Goal: Task Accomplishment & Management: Use online tool/utility

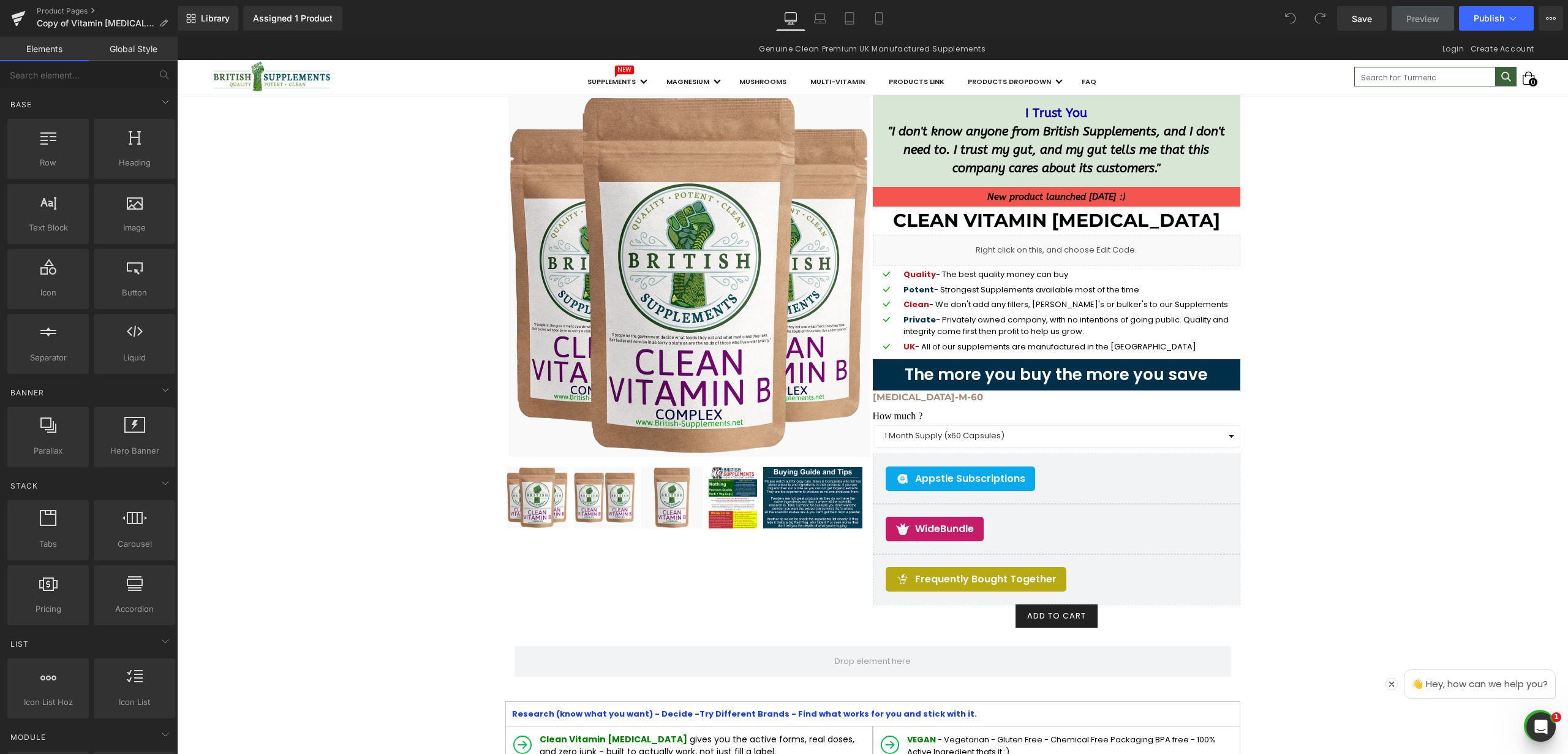
click at [1428, 23] on span "Preview" at bounding box center [1423, 18] width 33 height 13
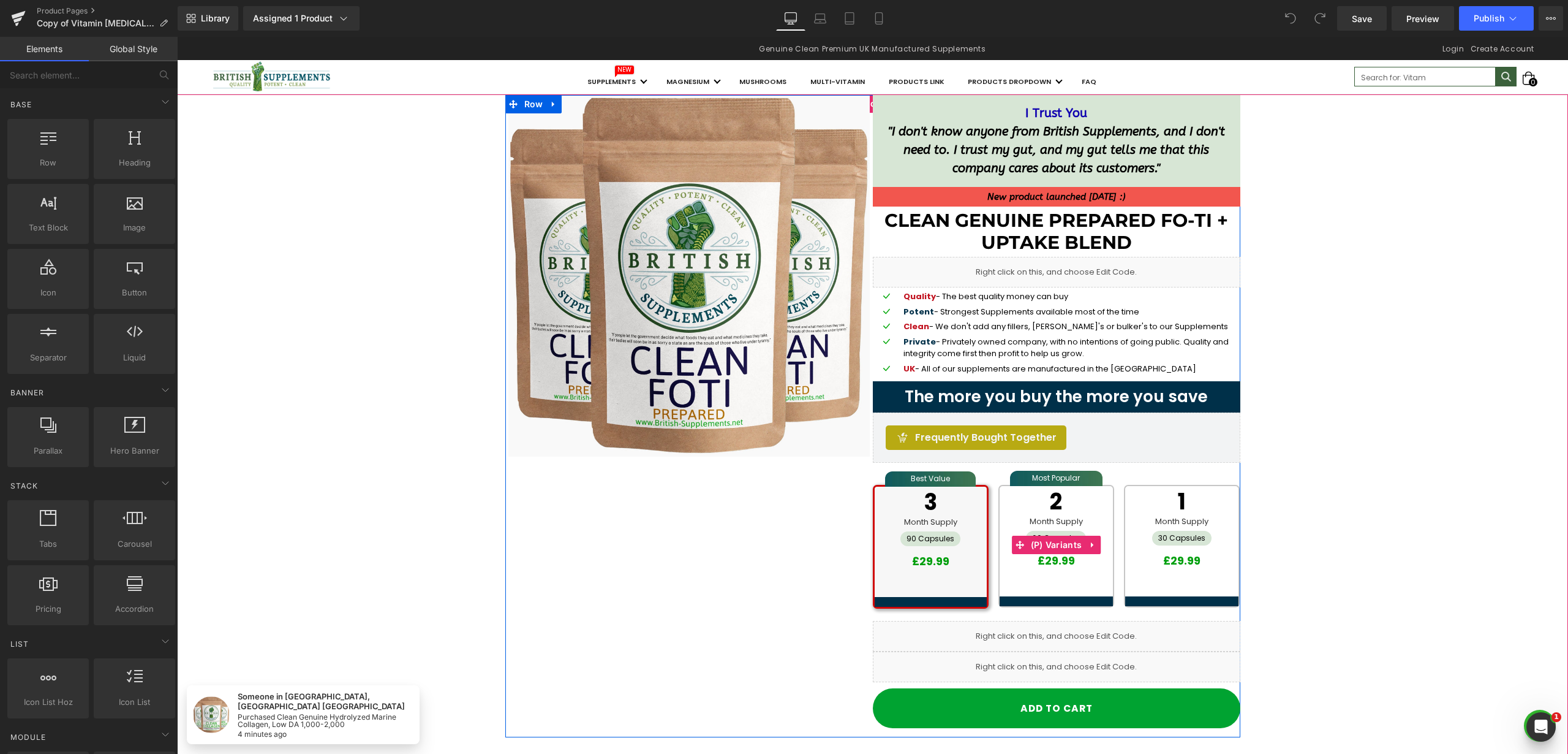
click at [995, 474] on div "Best Value 3 Month Supply 90 Capsules £29.99 Most Popular 2 Month Supply 60 Cap…" at bounding box center [1057, 545] width 367 height 152
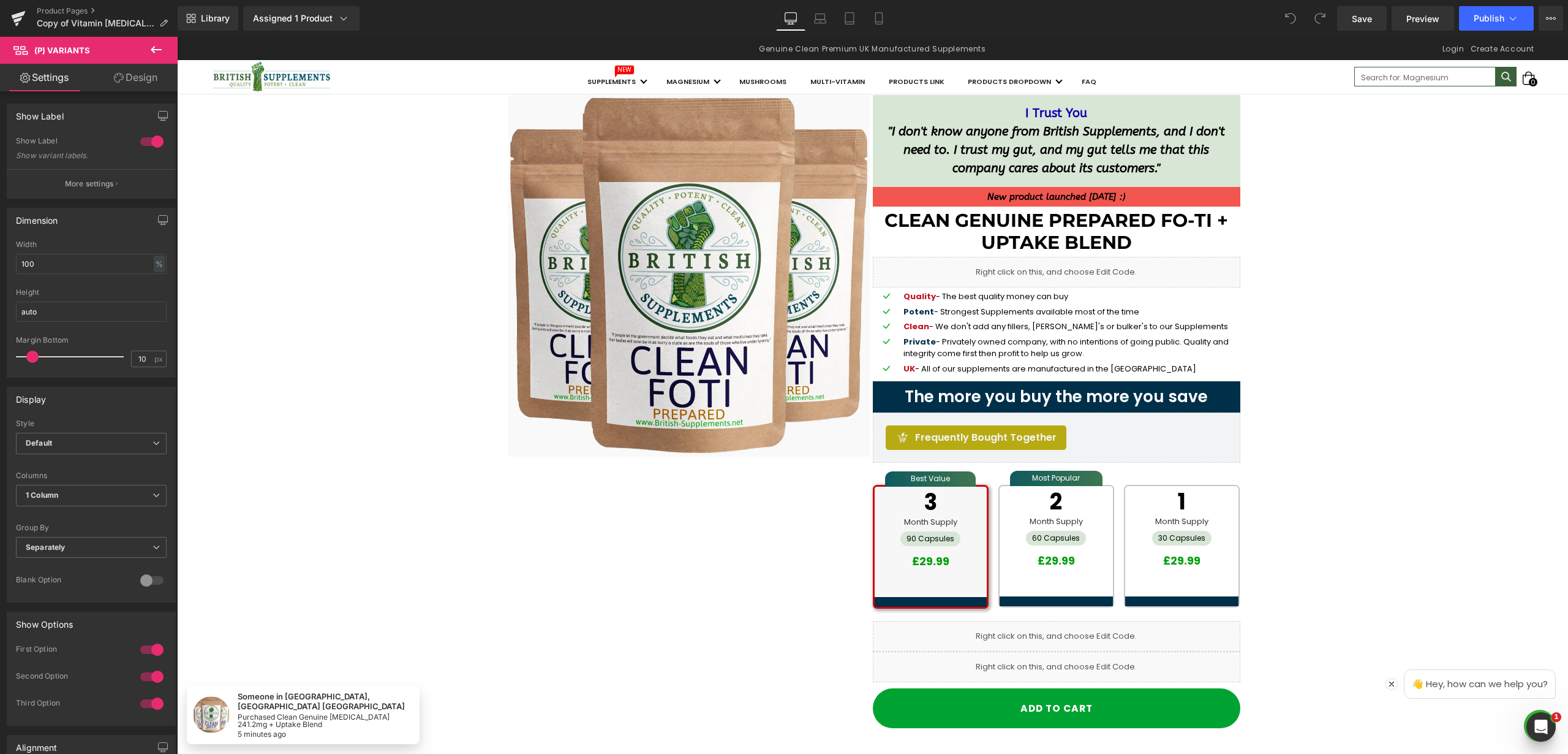
click at [153, 49] on icon at bounding box center [156, 49] width 11 height 7
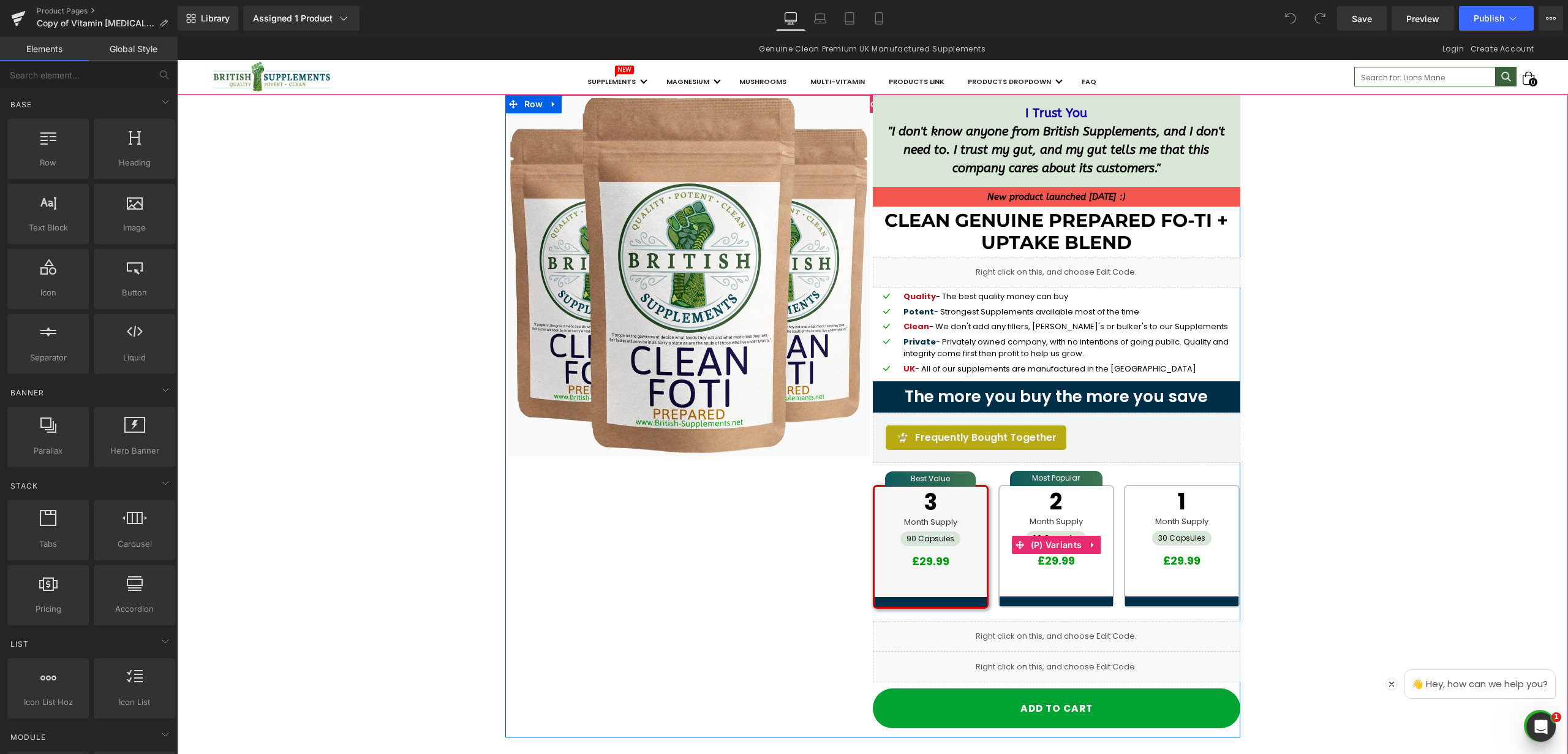
click at [996, 520] on div "Most Popular 2 Month Supply 60 Capsules £29.99" at bounding box center [1056, 547] width 126 height 125
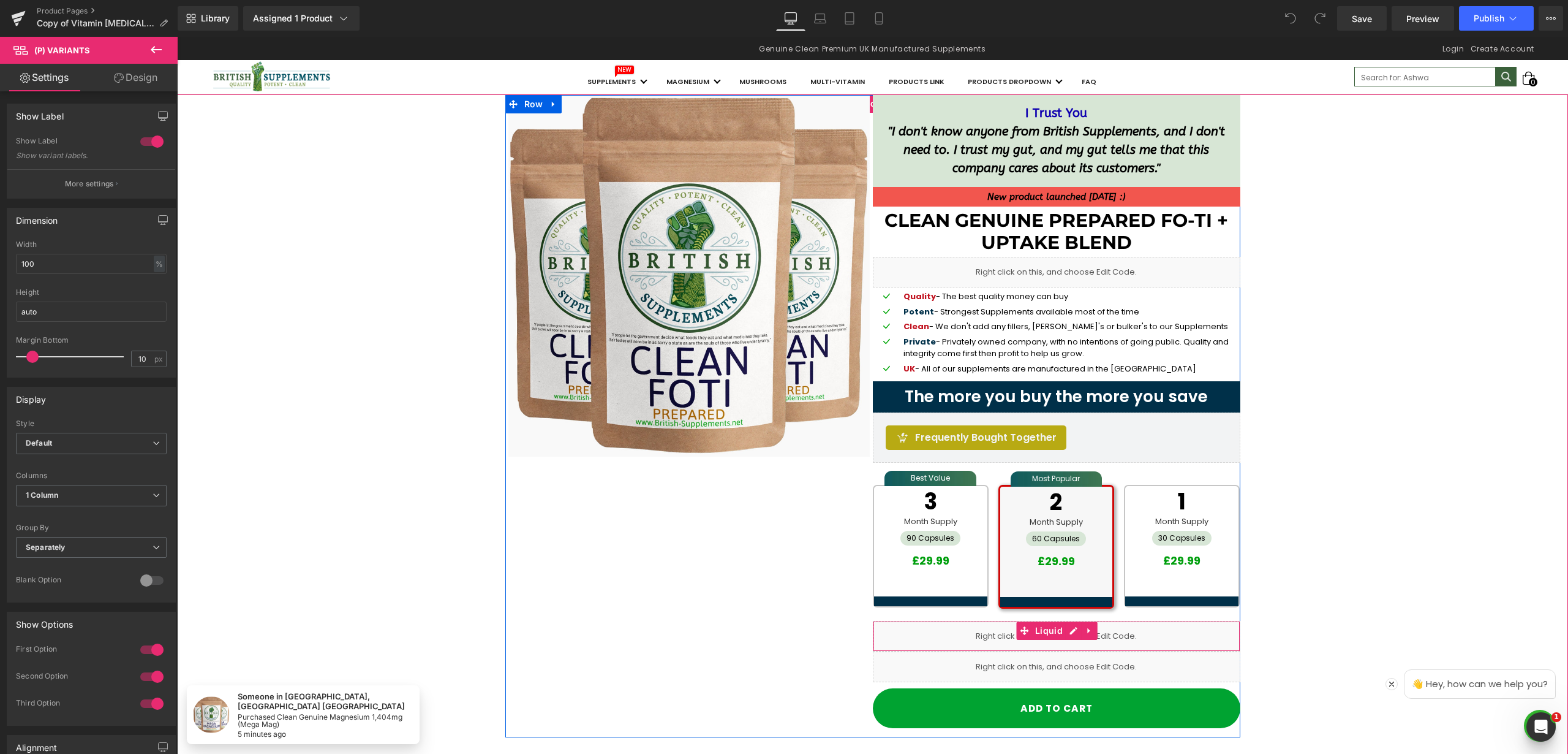
click at [947, 640] on div "Liquid" at bounding box center [1057, 635] width 367 height 30
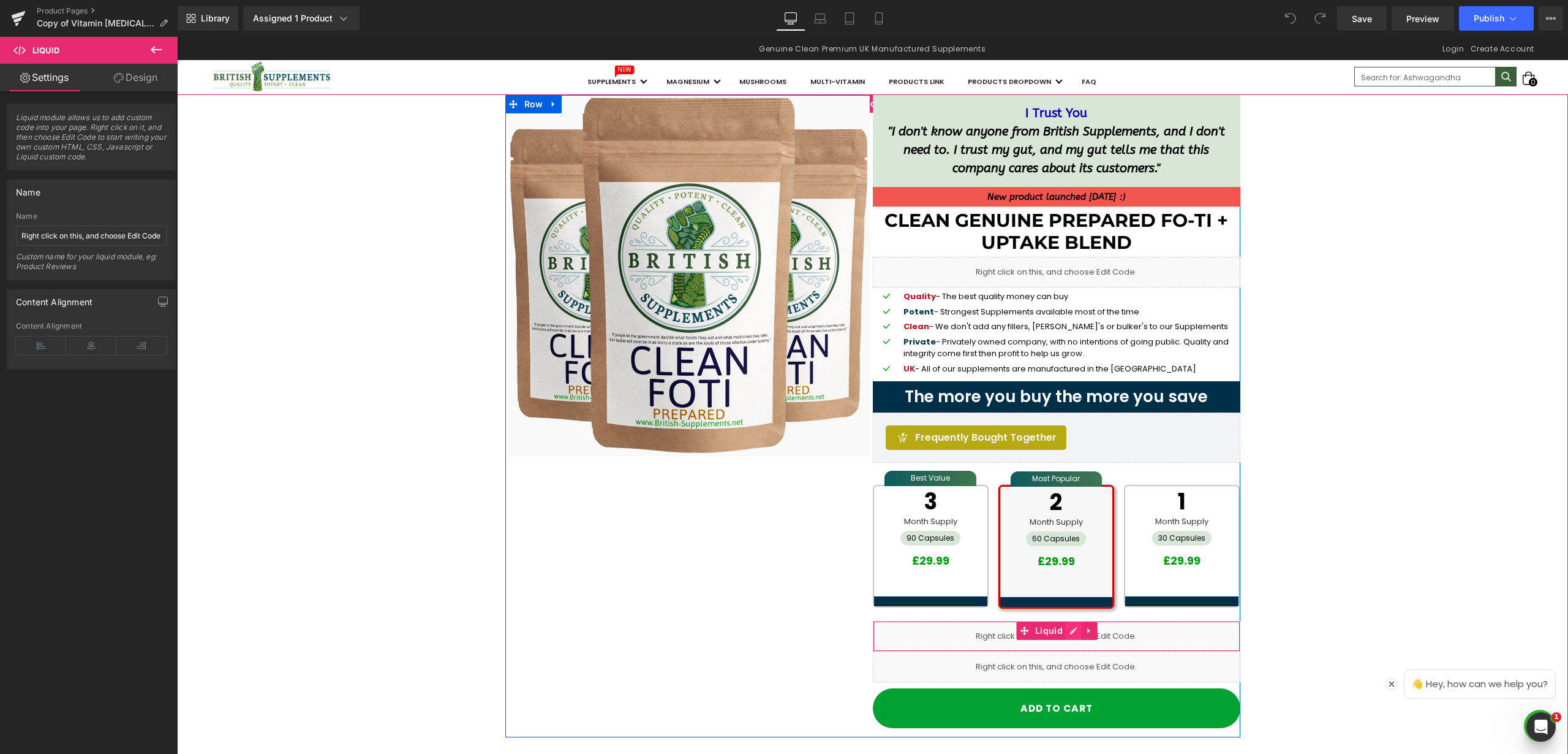
click at [1071, 630] on icon at bounding box center [1074, 631] width 9 height 10
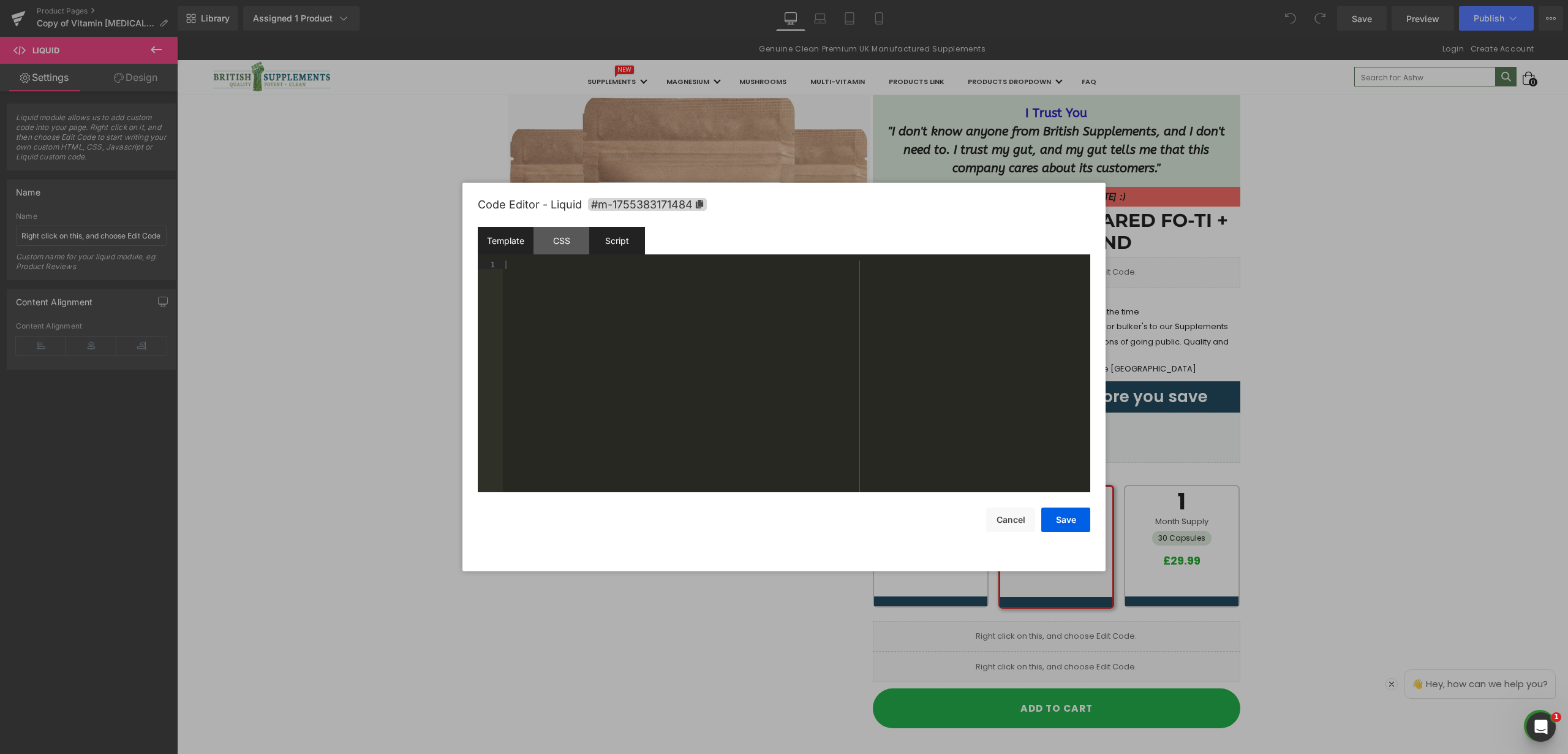
drag, startPoint x: 561, startPoint y: 234, endPoint x: 627, endPoint y: 247, distance: 67.3
click at [561, 234] on div "CSS" at bounding box center [561, 241] width 55 height 28
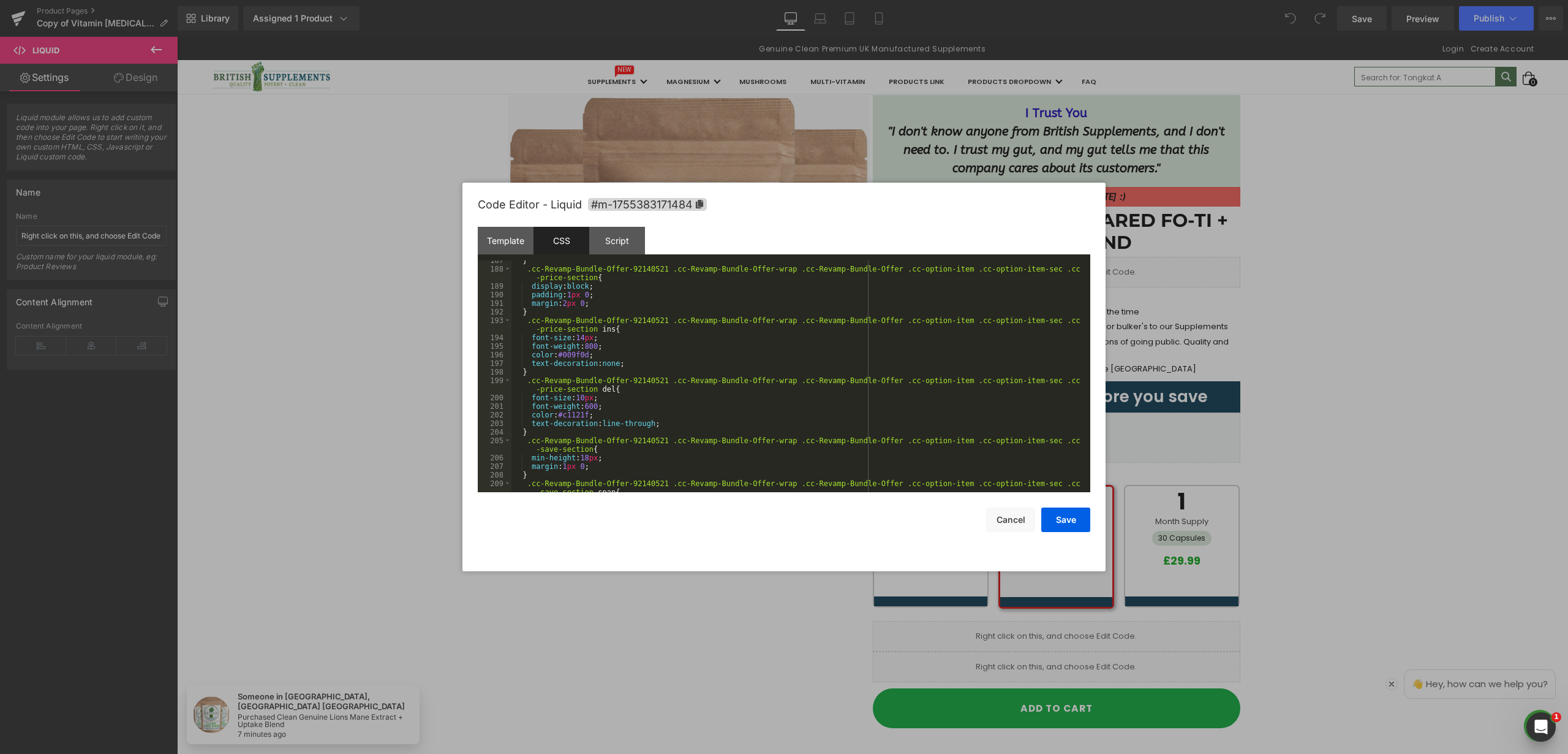
scroll to position [1635, 0]
click at [1007, 517] on button "Cancel" at bounding box center [1011, 520] width 49 height 24
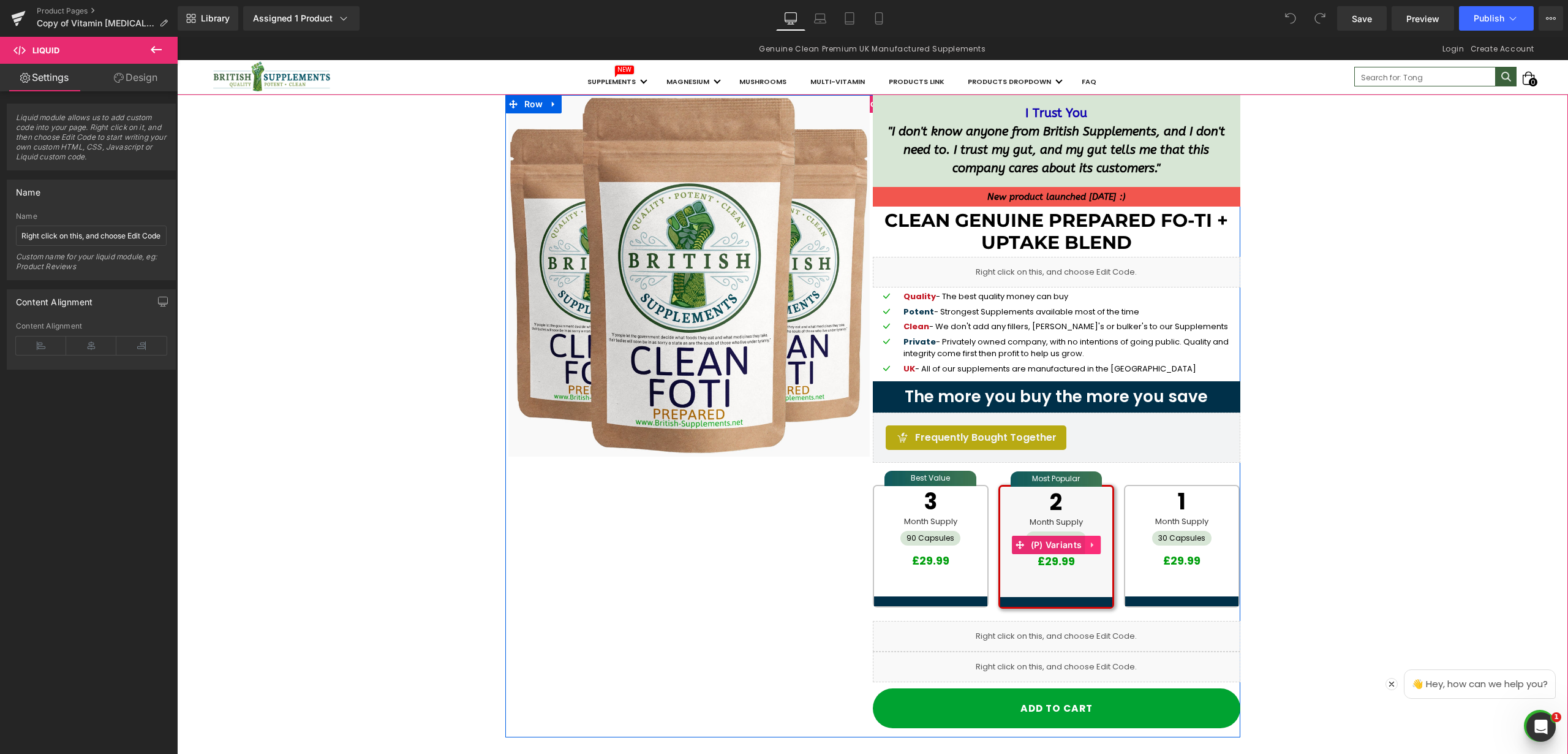
click at [1089, 543] on icon at bounding box center [1093, 545] width 9 height 10
click at [1017, 547] on link "(P) Variants" at bounding box center [1025, 544] width 74 height 18
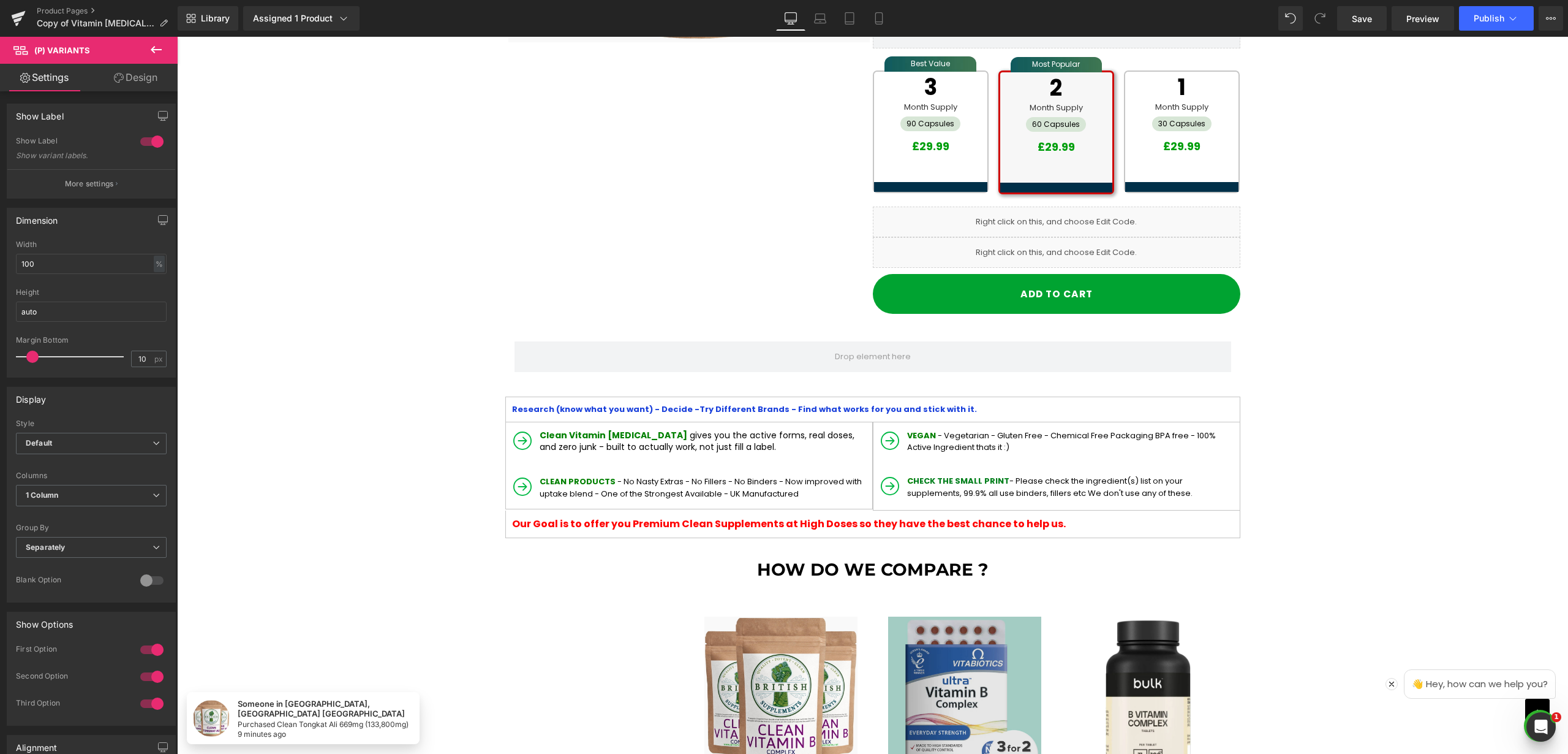
scroll to position [0, 0]
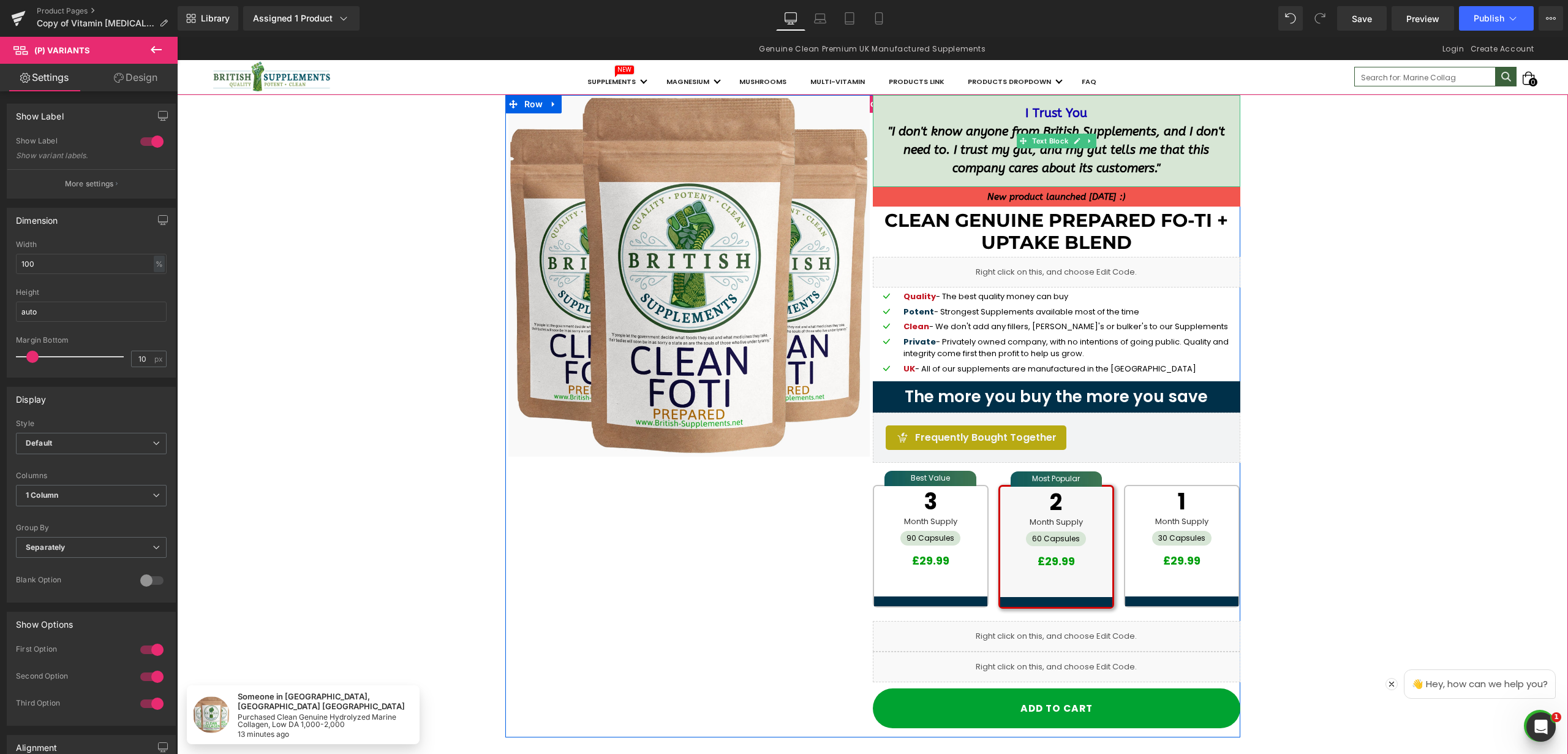
click at [994, 130] on span "I don't know anyone from British Supplements, and I don't need to. I trust my g…" at bounding box center [1059, 150] width 334 height 51
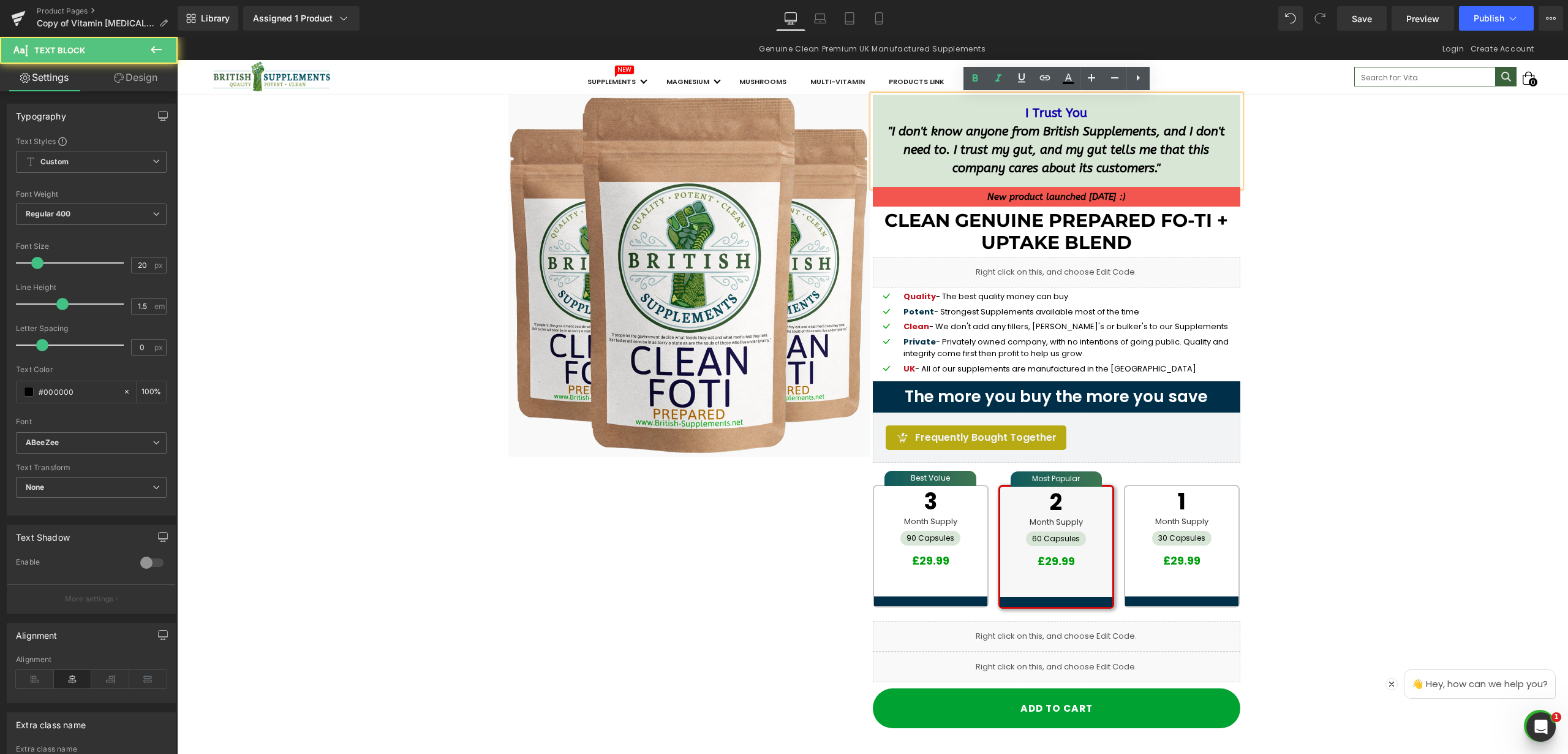
click at [1002, 125] on span "I don't know anyone from British Supplements, and I don't need to. I trust my g…" at bounding box center [1059, 150] width 334 height 51
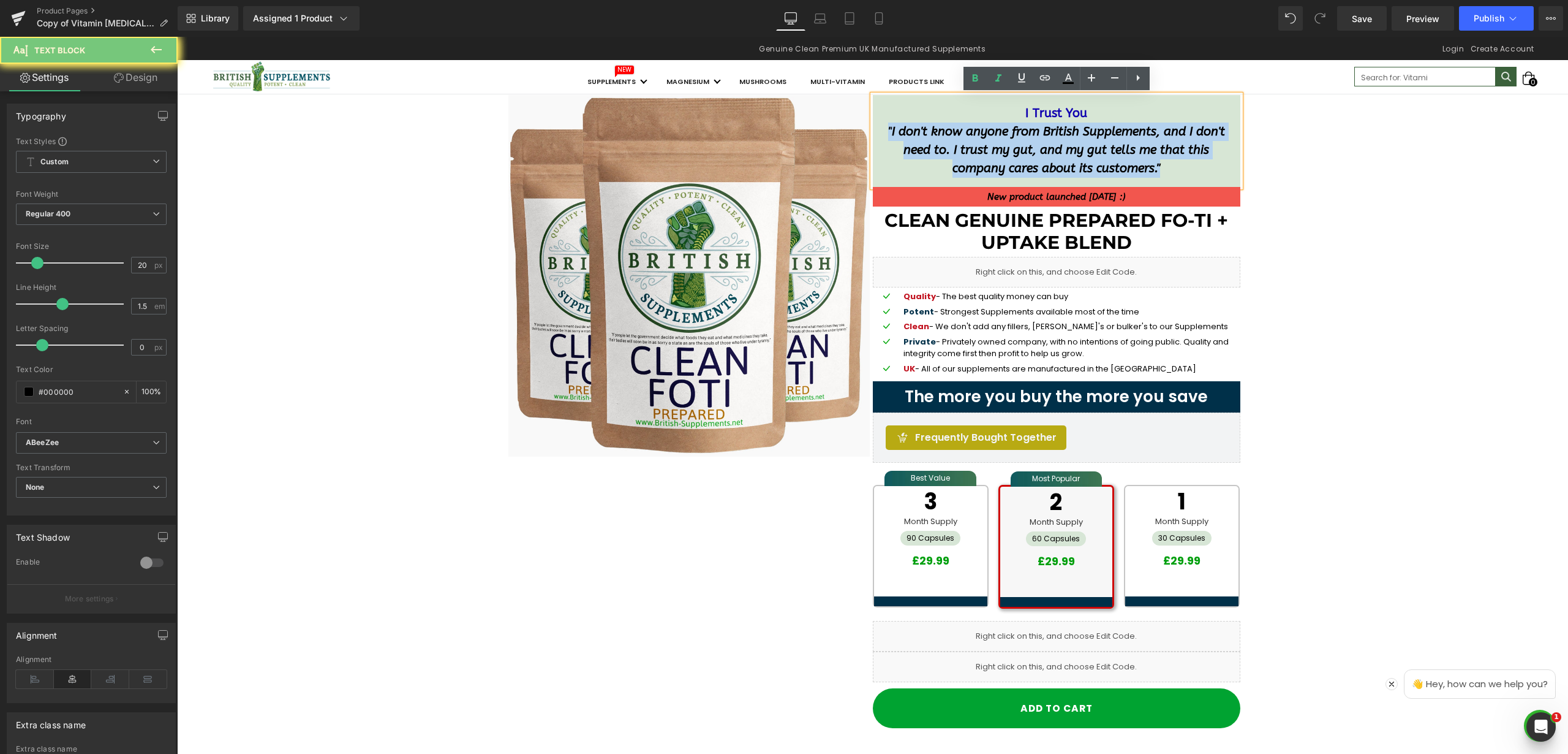
click at [1002, 125] on span "I don't know anyone from British Supplements, and I don't need to. I trust my g…" at bounding box center [1059, 150] width 334 height 51
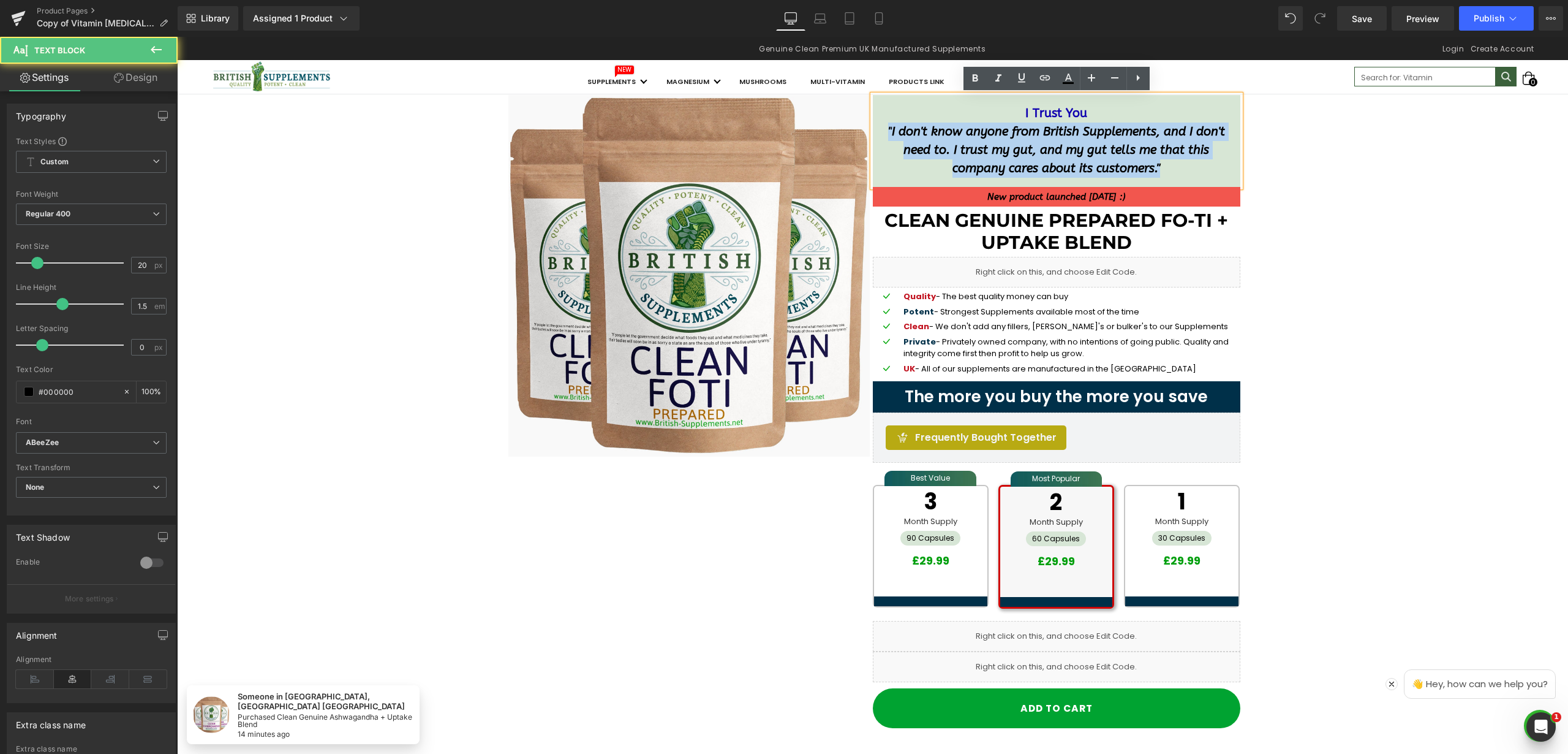
click at [1023, 133] on span "I don't know anyone from British Supplements, and I don't need to. I trust my g…" at bounding box center [1059, 150] width 334 height 51
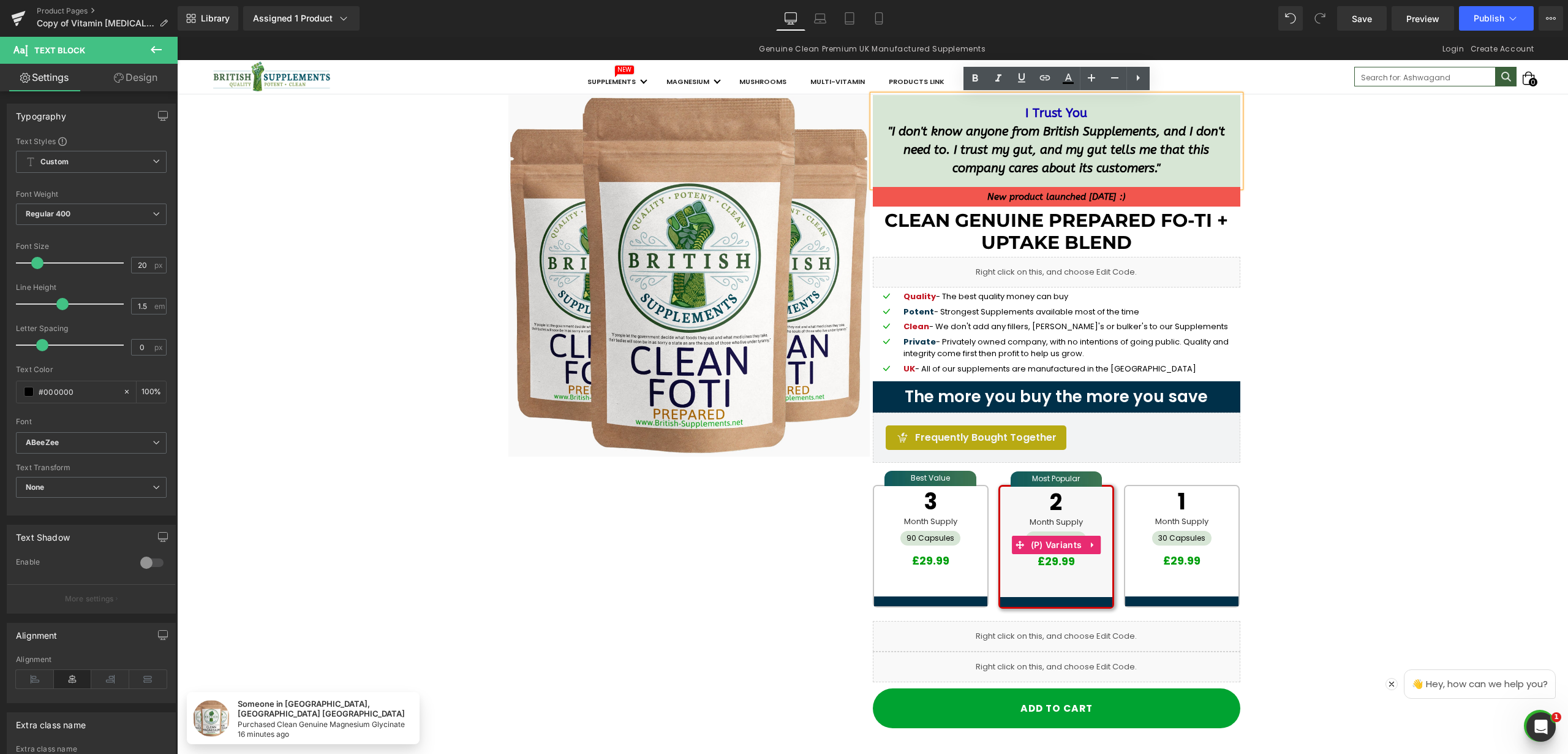
click at [983, 615] on div "Best Value 3 Month Supply 90 Capsules £29.99 Most Popular 2 Month Supply 60 Cap…" at bounding box center [1057, 545] width 367 height 152
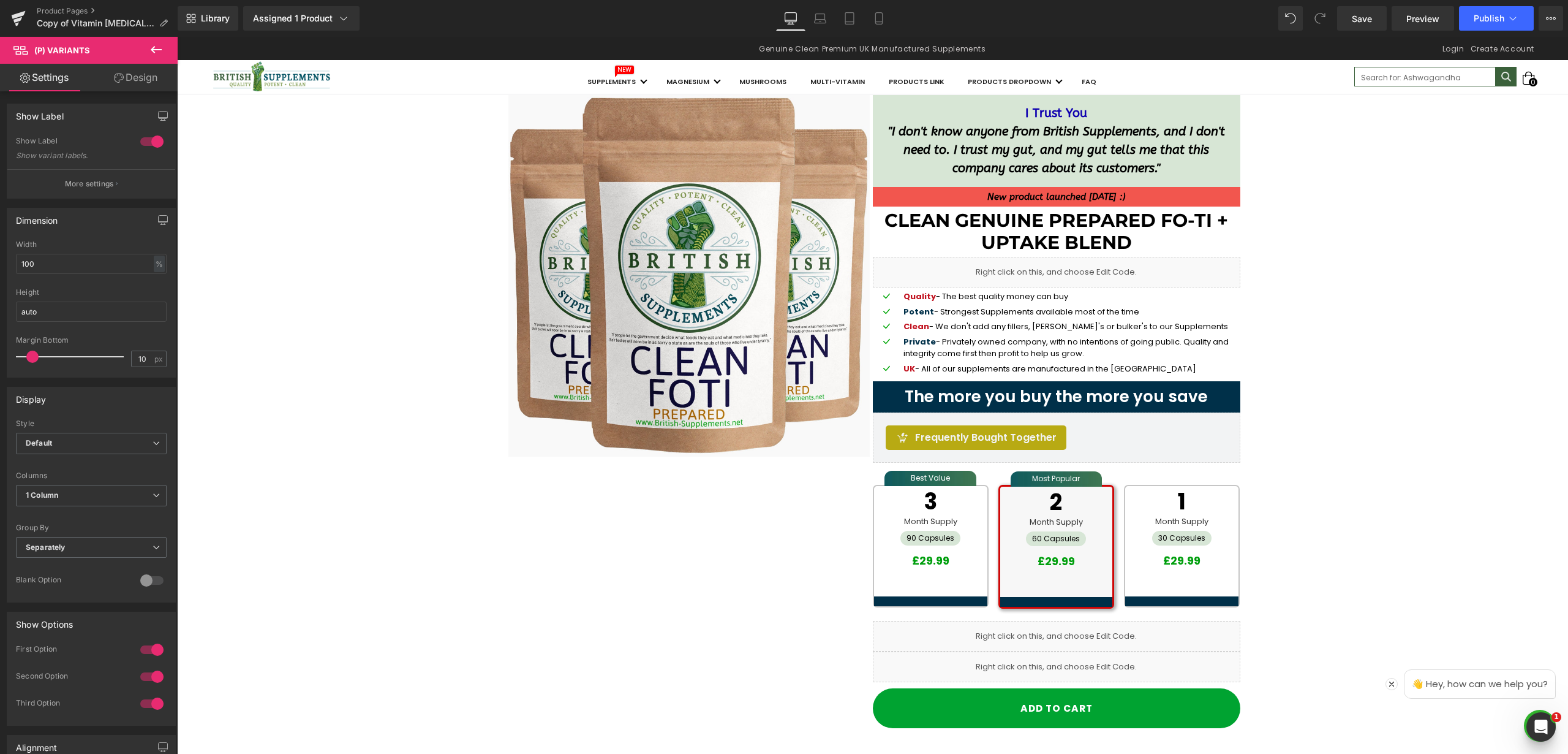
click at [156, 47] on icon at bounding box center [156, 49] width 15 height 15
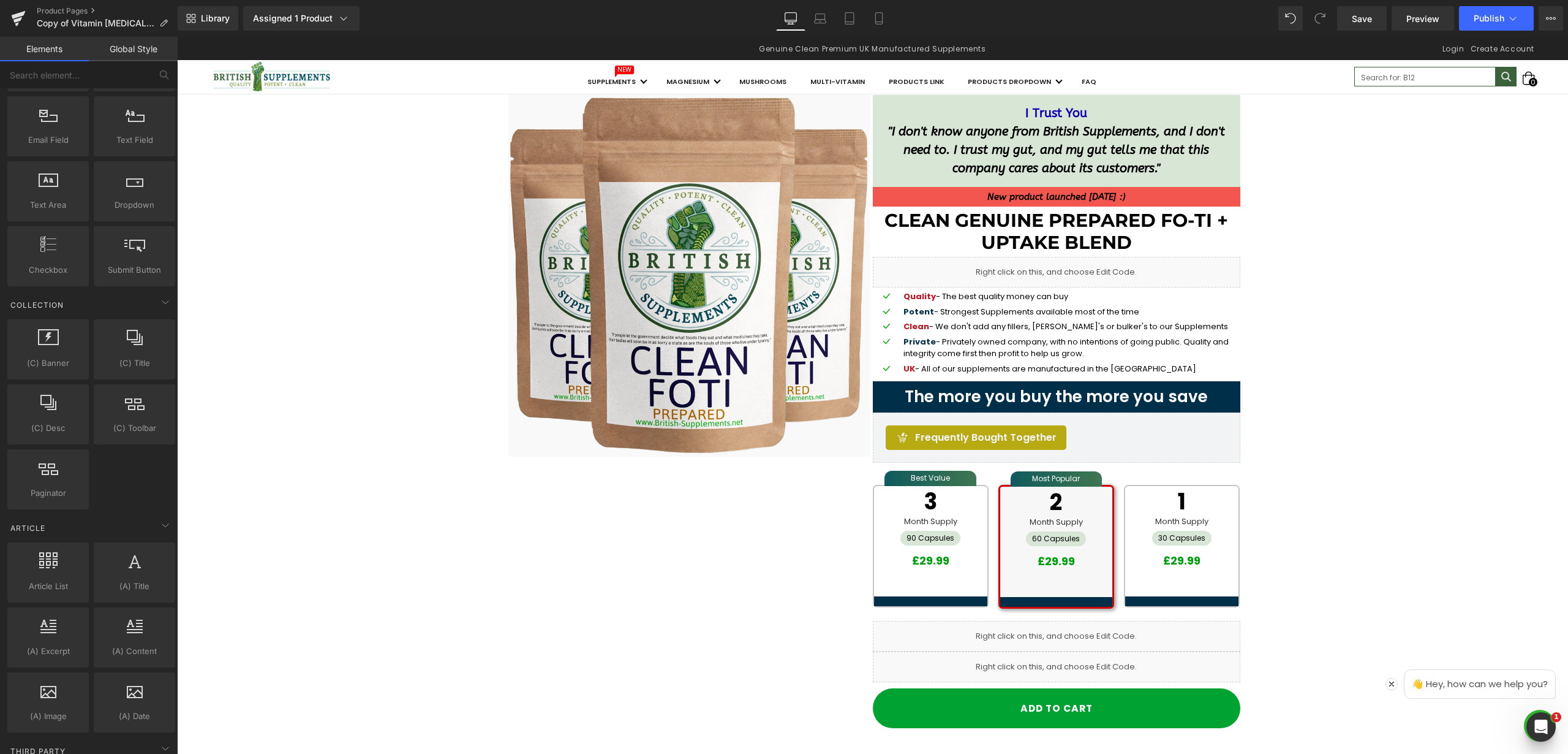
scroll to position [2233, 0]
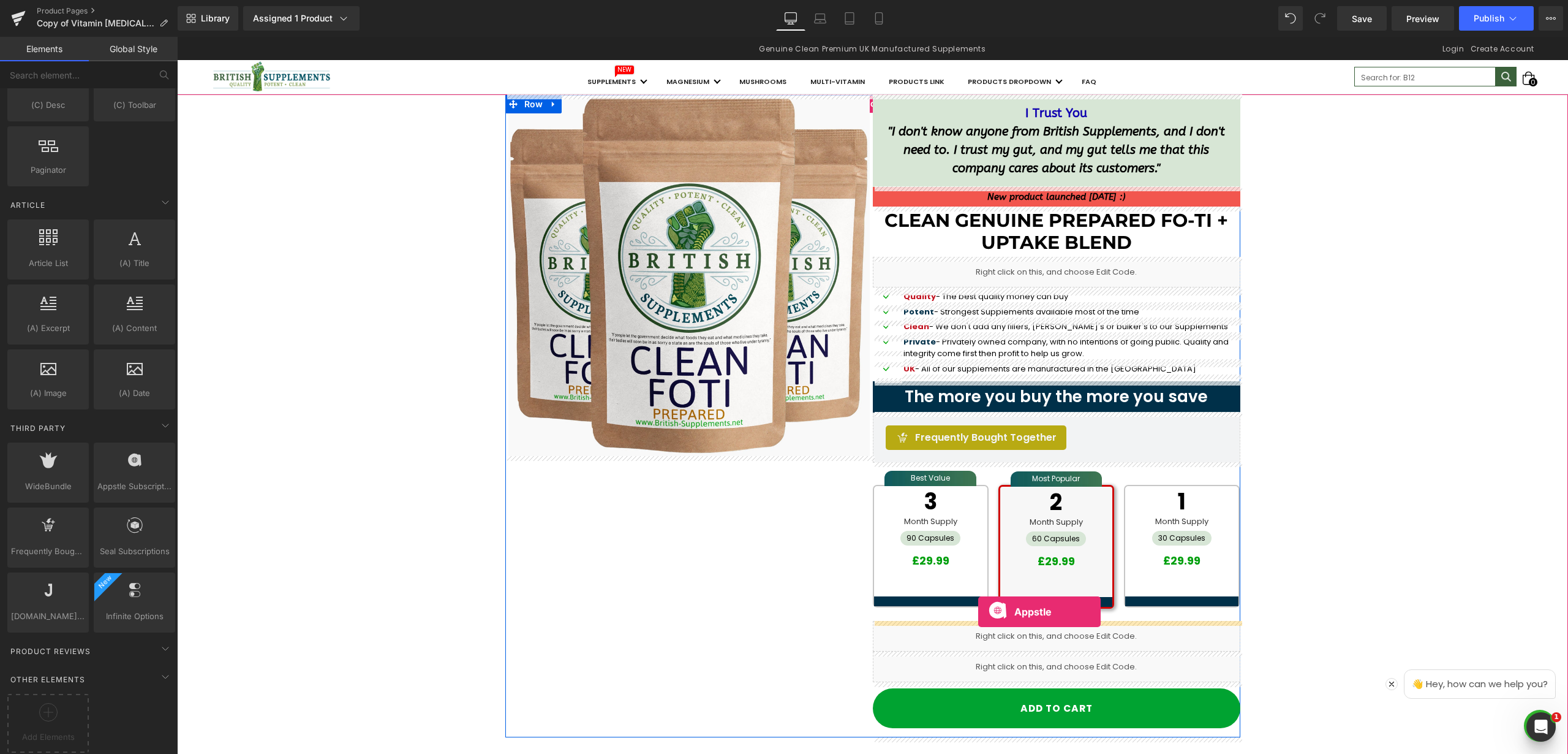
drag, startPoint x: 305, startPoint y: 495, endPoint x: 977, endPoint y: 612, distance: 682.1
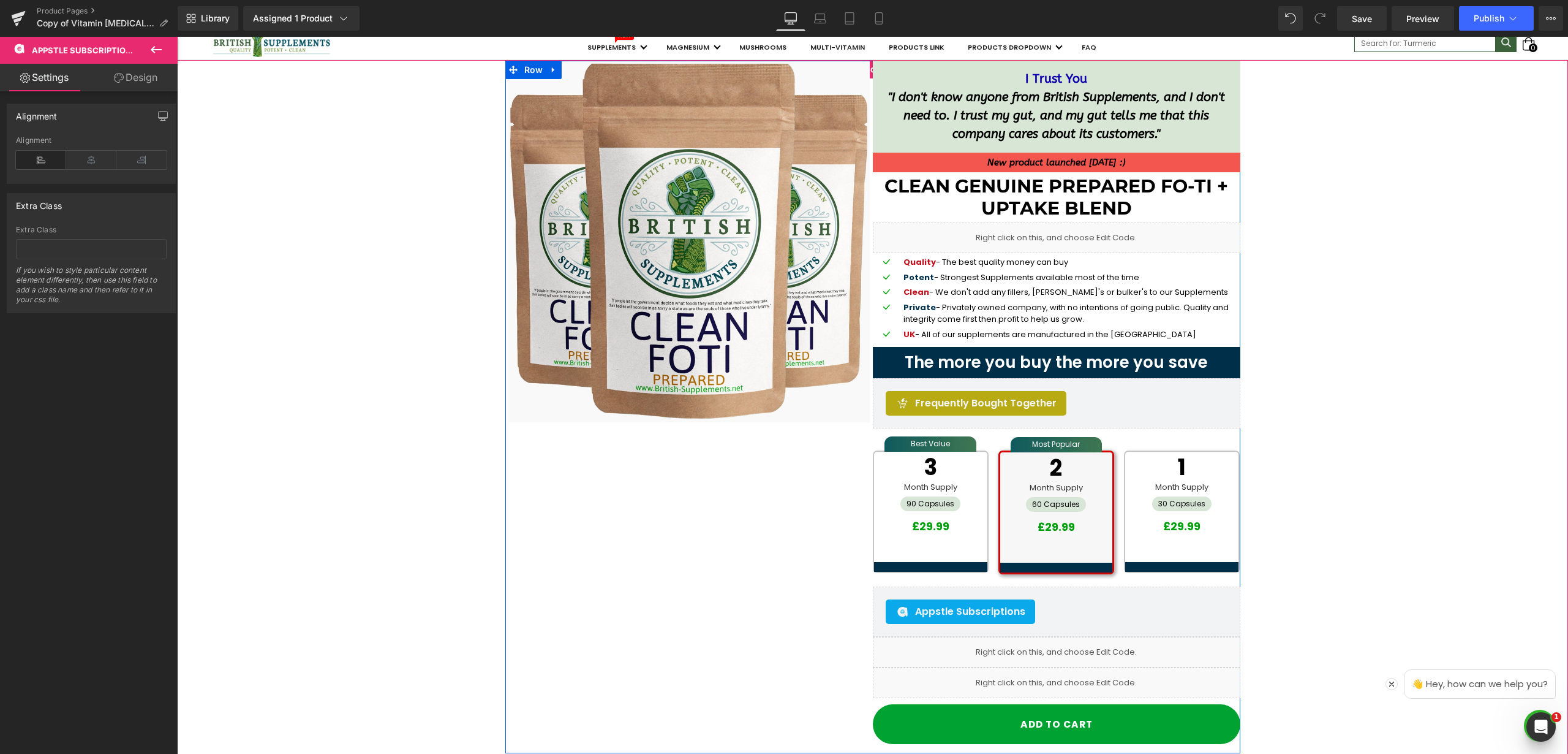
scroll to position [112, 0]
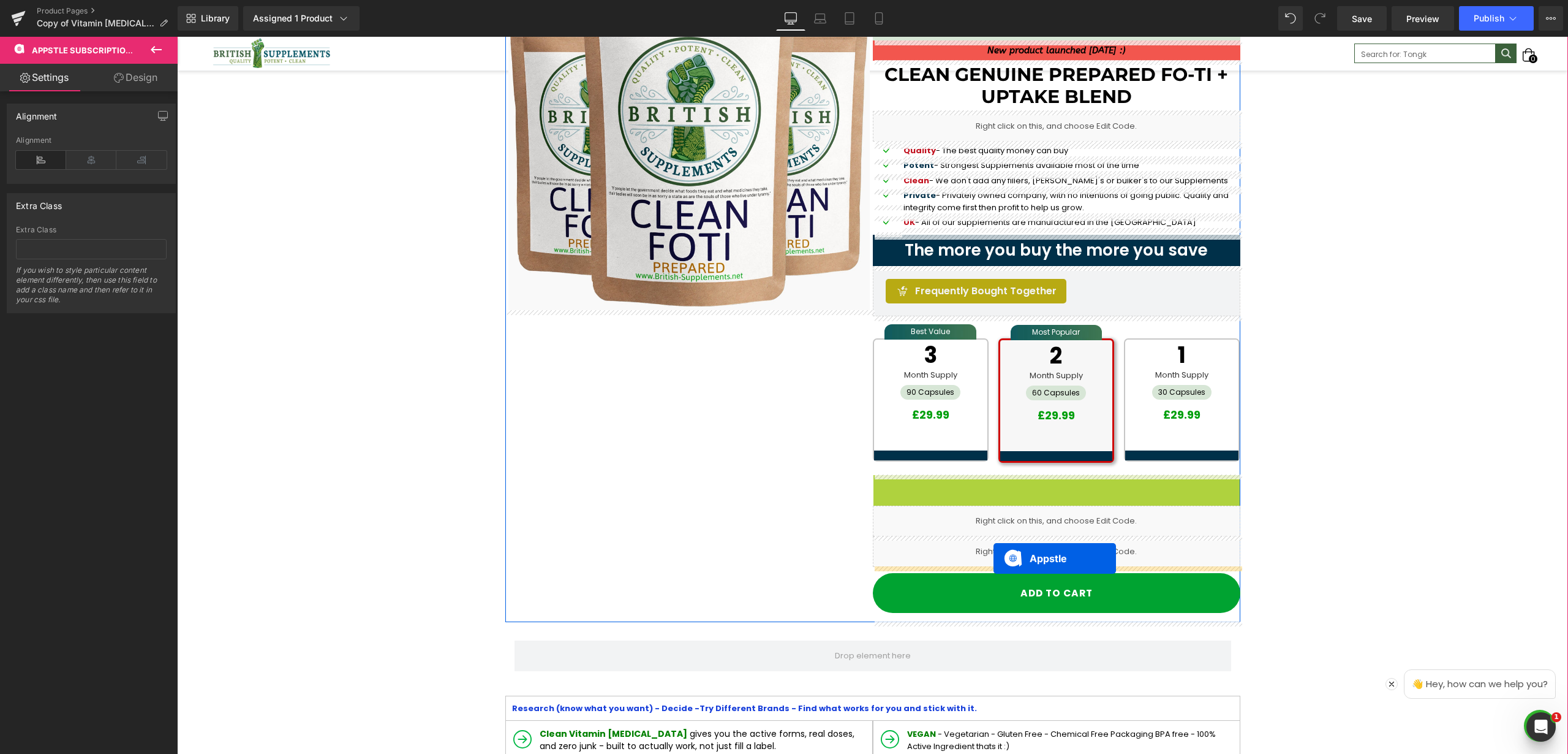
drag, startPoint x: 998, startPoint y: 489, endPoint x: 994, endPoint y: 558, distance: 69.1
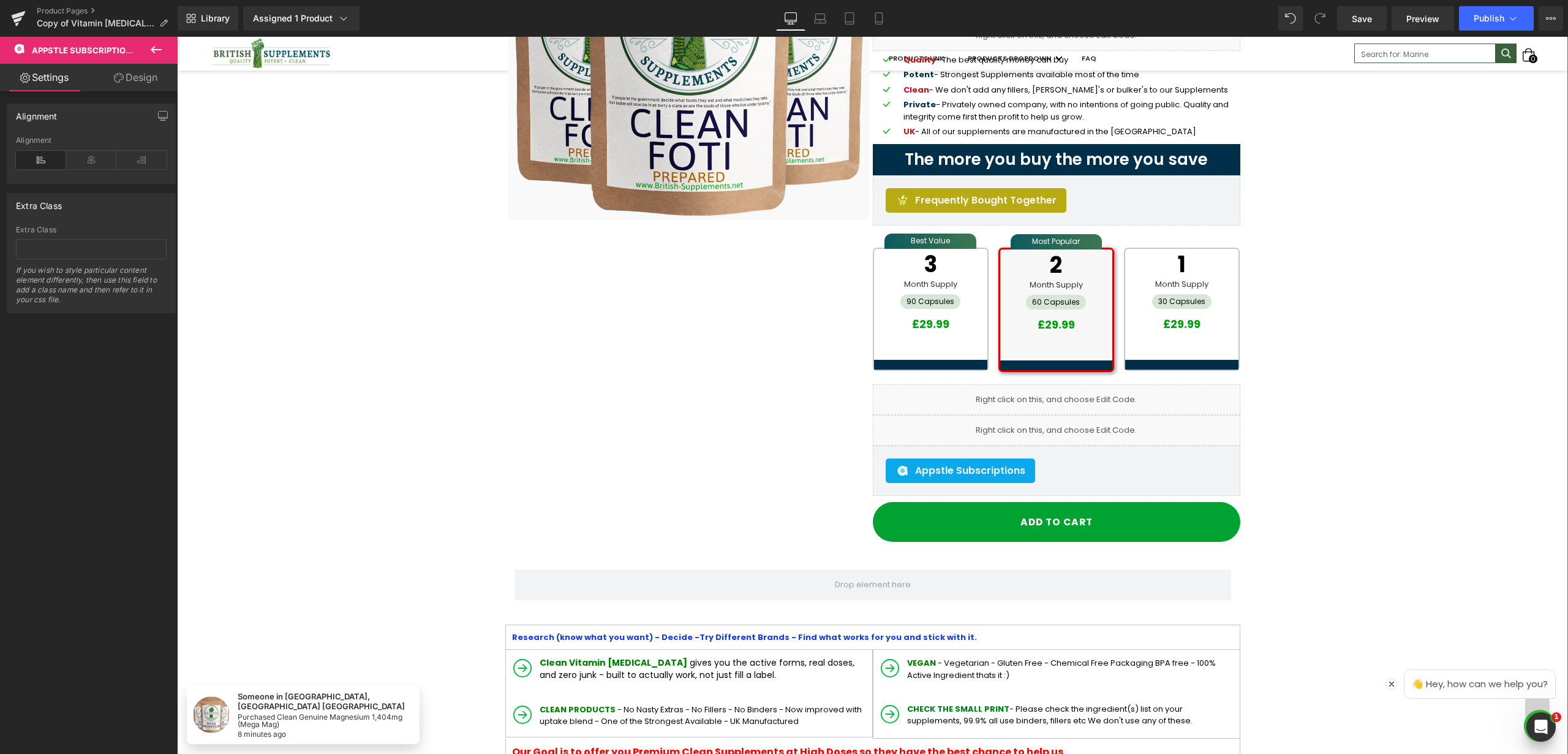
scroll to position [234, 0]
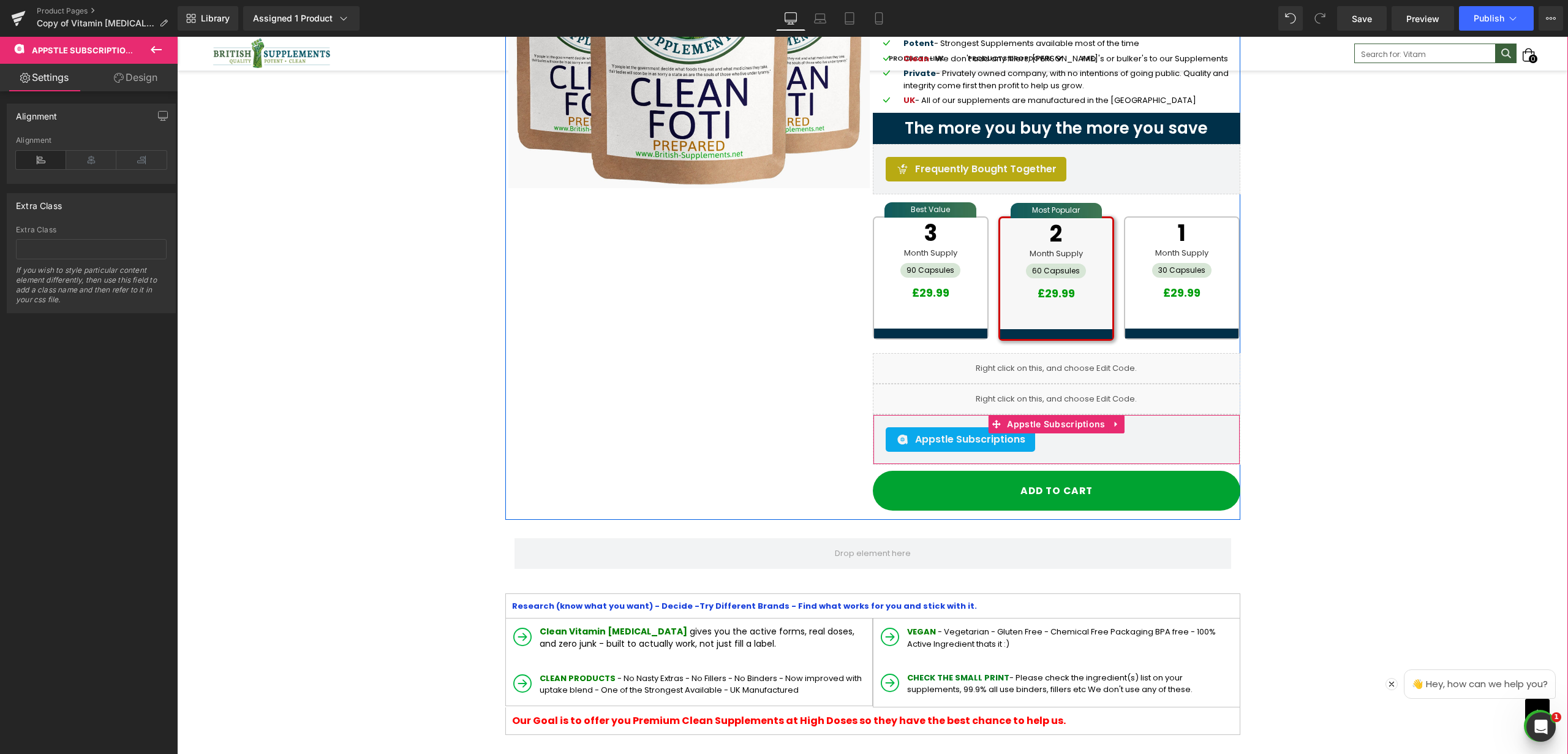
click at [929, 439] on span "Appstle Subscriptions" at bounding box center [970, 439] width 110 height 15
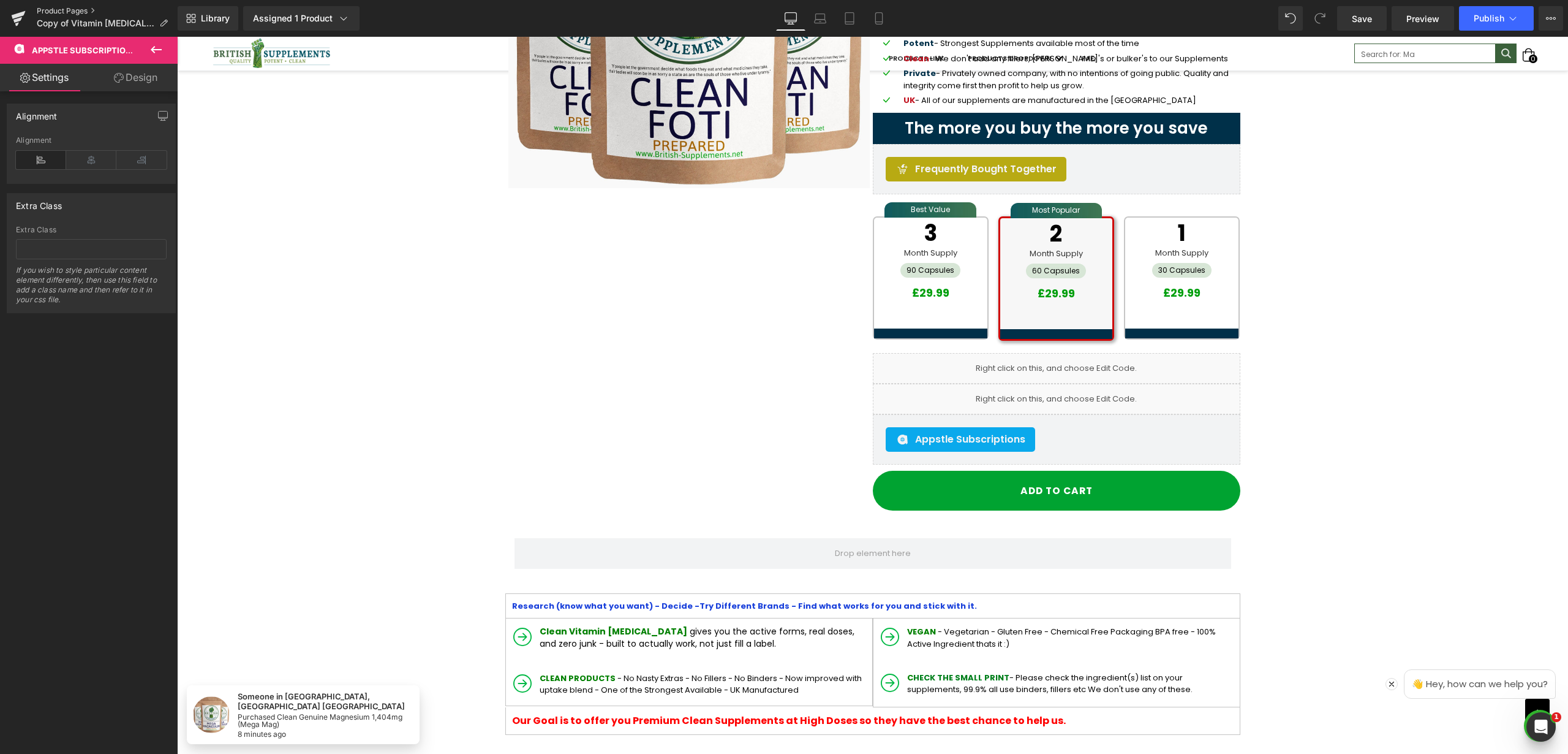
click at [72, 11] on link "Product Pages" at bounding box center [107, 10] width 141 height 10
